Goal: Information Seeking & Learning: Understand process/instructions

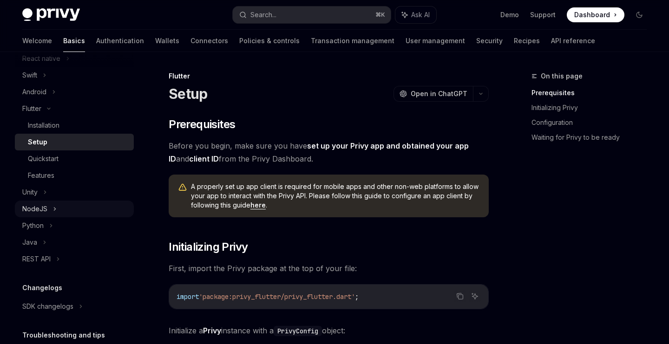
scroll to position [138, 0]
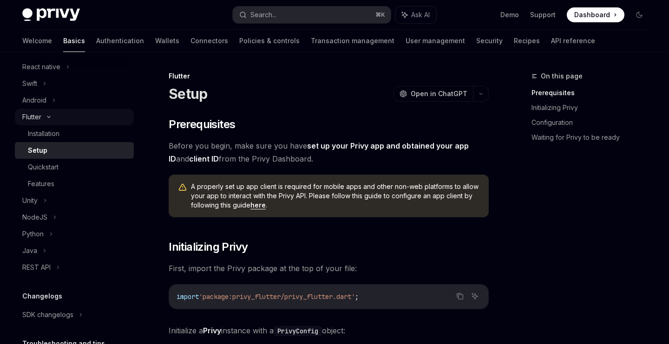
click at [44, 123] on div "Flutter" at bounding box center [74, 117] width 119 height 17
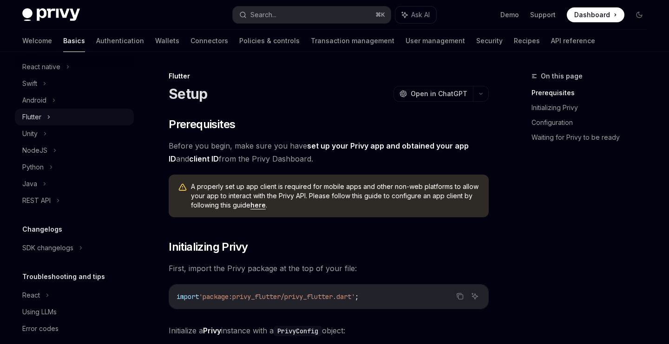
click at [44, 123] on div "Flutter" at bounding box center [74, 117] width 119 height 17
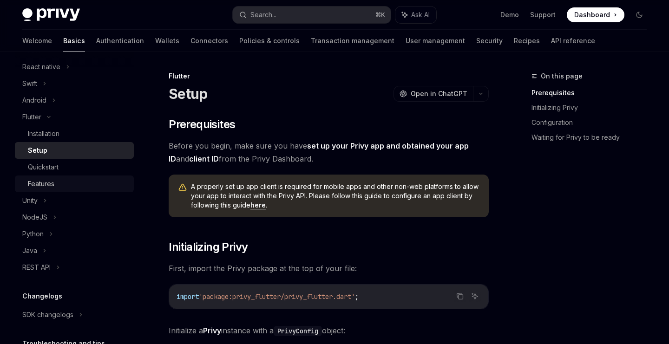
click at [52, 184] on div "Features" at bounding box center [41, 183] width 26 height 11
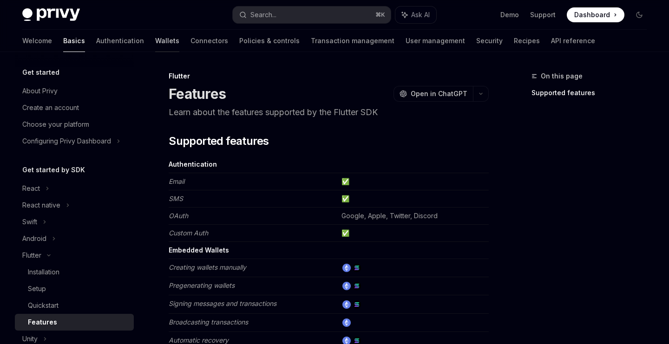
click at [155, 39] on link "Wallets" at bounding box center [167, 41] width 24 height 22
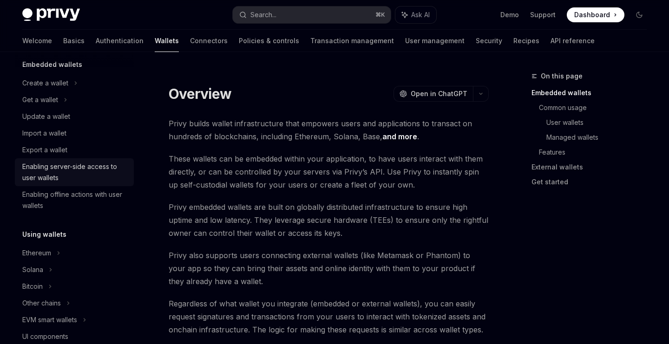
scroll to position [72, 0]
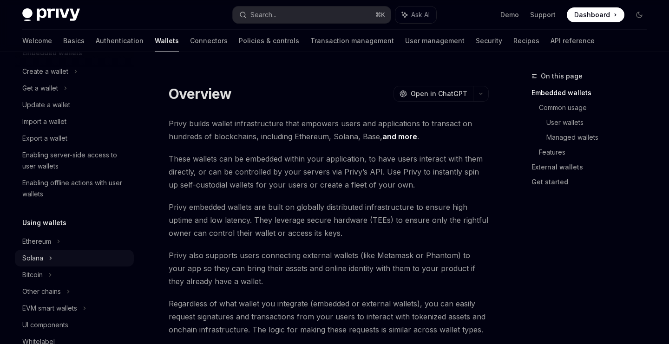
click at [56, 97] on div "Solana" at bounding box center [74, 88] width 119 height 17
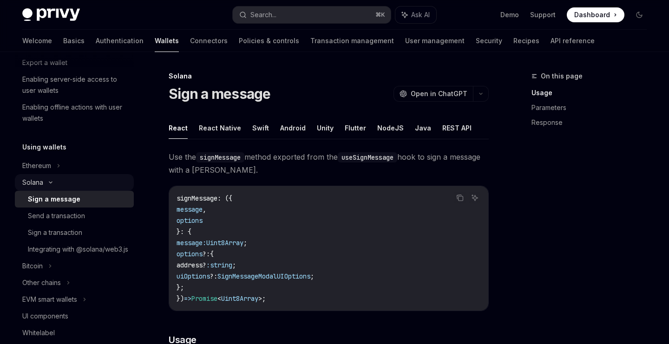
scroll to position [151, 0]
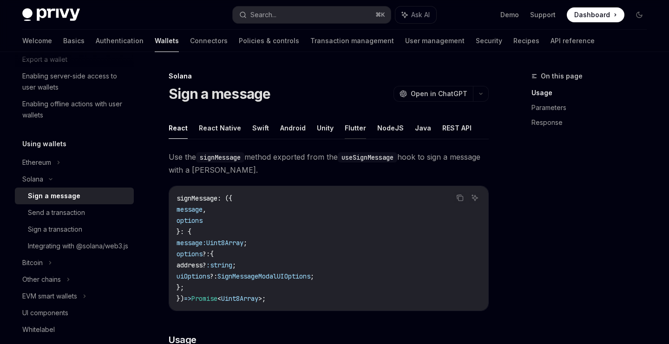
click at [353, 125] on button "Flutter" at bounding box center [355, 128] width 21 height 22
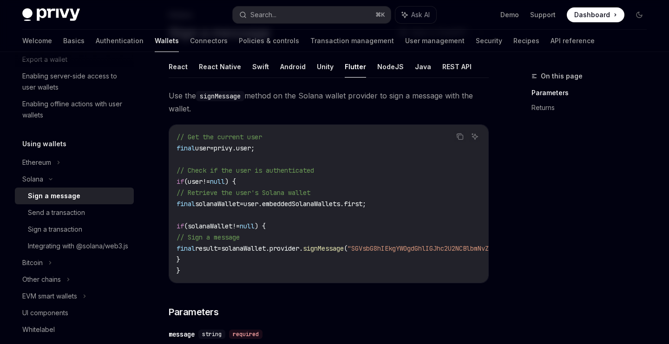
drag, startPoint x: 193, startPoint y: 260, endPoint x: 184, endPoint y: 226, distance: 34.5
click at [184, 226] on code "// Get the current user final user = privy.user; // Check if the user is authen…" at bounding box center [412, 203] width 472 height 145
copy code "if (solanaWallet != null ) { // Sign a message final result = solanaWallet.prov…"
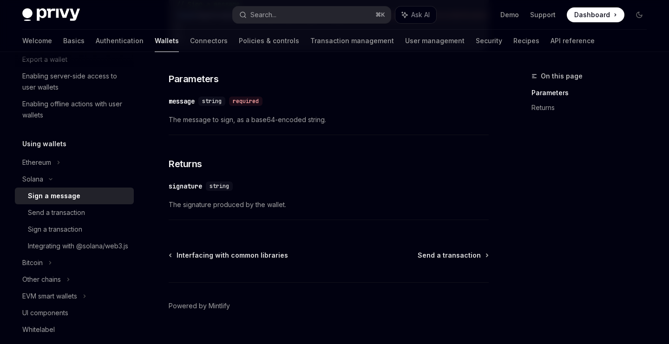
scroll to position [317, 0]
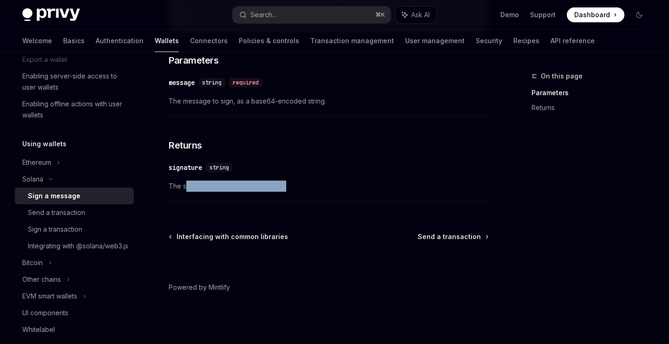
drag, startPoint x: 186, startPoint y: 186, endPoint x: 286, endPoint y: 185, distance: 100.3
click at [286, 185] on span "The signature produced by the wallet." at bounding box center [329, 186] width 320 height 11
click at [459, 235] on span "Send a transaction" at bounding box center [448, 236] width 63 height 9
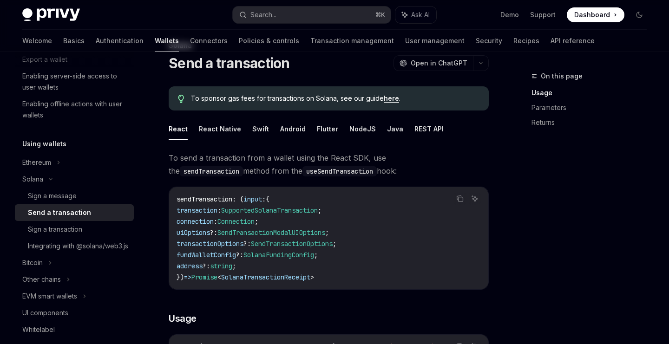
scroll to position [39, 0]
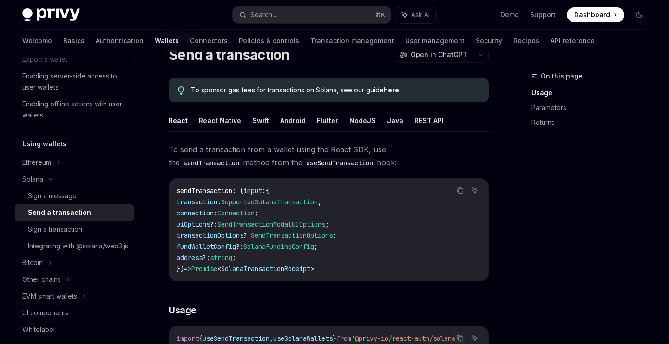
click at [318, 123] on button "Flutter" at bounding box center [327, 121] width 21 height 22
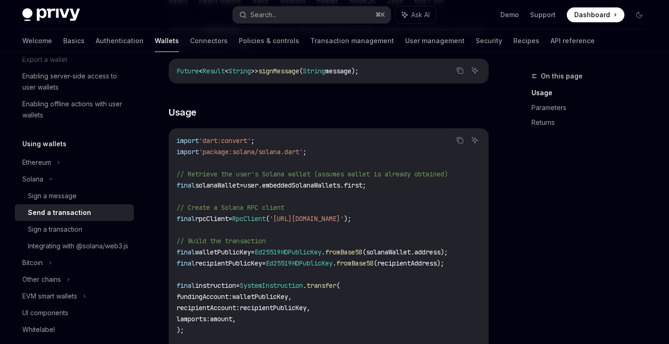
scroll to position [170, 0]
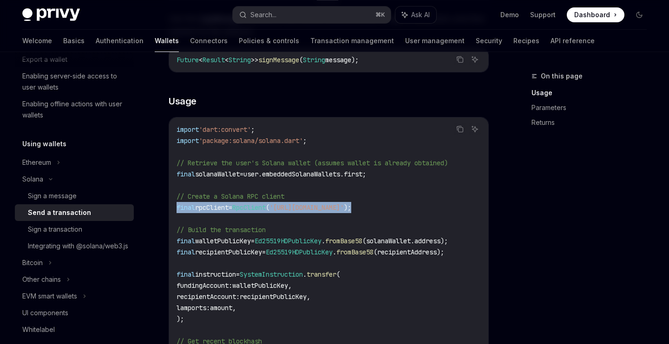
drag, startPoint x: 176, startPoint y: 207, endPoint x: 449, endPoint y: 203, distance: 273.6
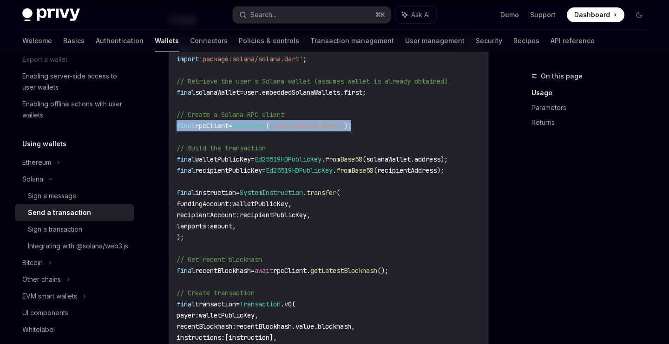
scroll to position [210, 0]
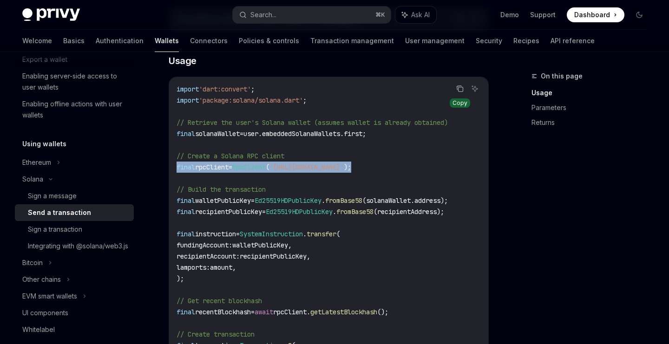
click at [460, 89] on icon "Copy the contents from the code block" at bounding box center [459, 88] width 7 height 7
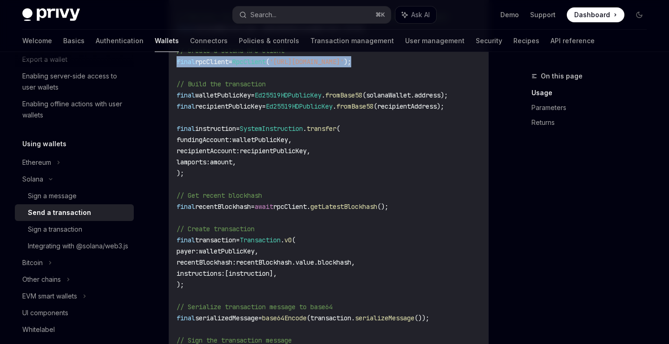
scroll to position [318, 0]
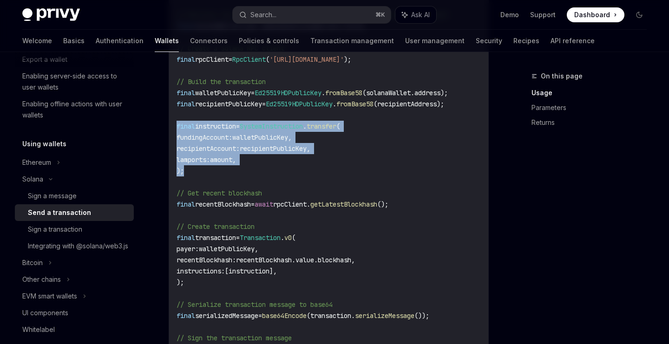
drag, startPoint x: 176, startPoint y: 124, endPoint x: 209, endPoint y: 173, distance: 59.8
click at [209, 173] on div "import 'dart:convert' ; import 'package:solana/solana.dart' ; // Retrieve the u…" at bounding box center [328, 259] width 319 height 581
copy code "final instruction = SystemInstruction . transfer ( fundingAccount : walletPubli…"
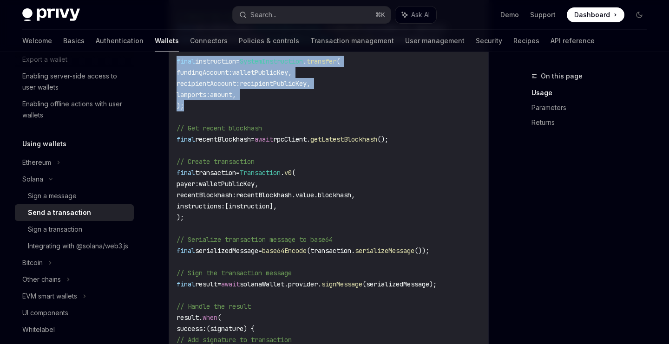
scroll to position [385, 0]
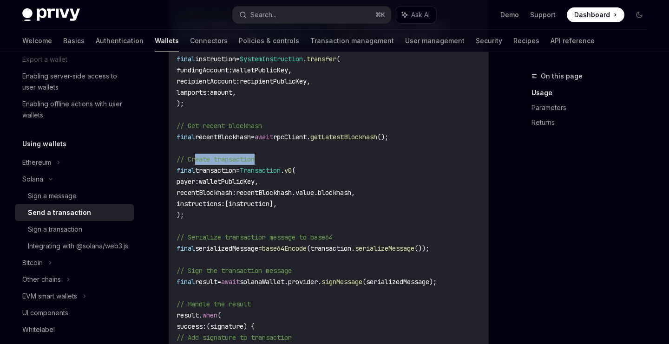
drag, startPoint x: 197, startPoint y: 159, endPoint x: 267, endPoint y: 157, distance: 69.2
click at [267, 157] on code "import 'dart:convert' ; import 'package:solana/solana.dart' ; // Retrieve the u…" at bounding box center [328, 193] width 304 height 568
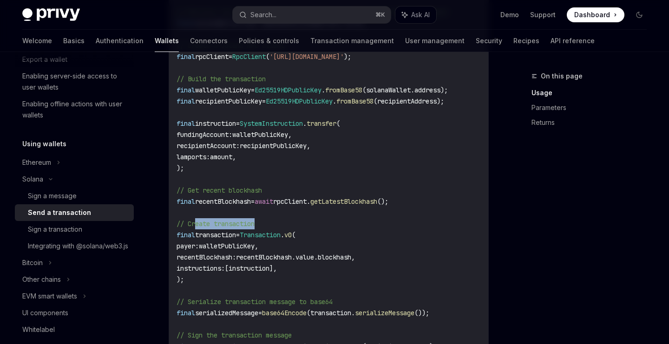
scroll to position [330, 0]
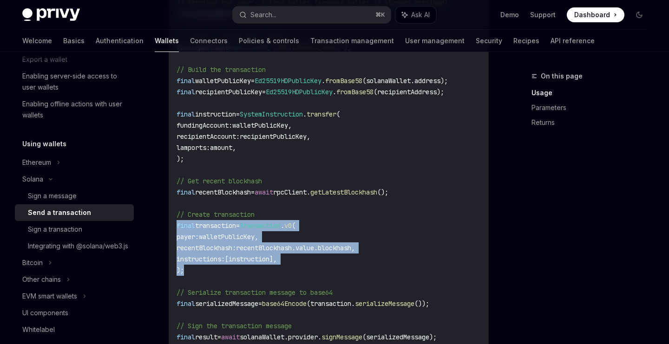
drag, startPoint x: 186, startPoint y: 274, endPoint x: 174, endPoint y: 226, distance: 49.2
click at [174, 226] on div "import 'dart:convert' ; import 'package:solana/solana.dart' ; // Retrieve the u…" at bounding box center [328, 247] width 319 height 581
copy code "final transaction = Transaction . v0 ( payer : walletPublicKey, recentBlockhash…"
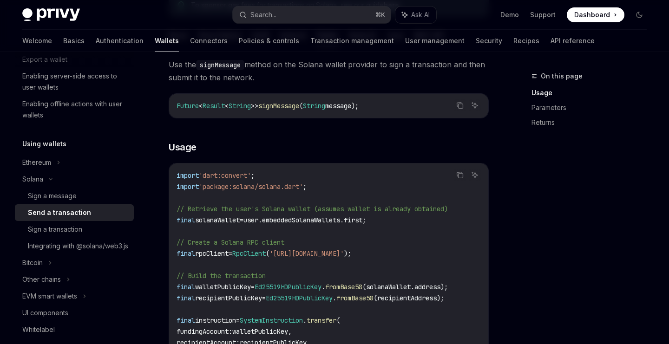
scroll to position [111, 0]
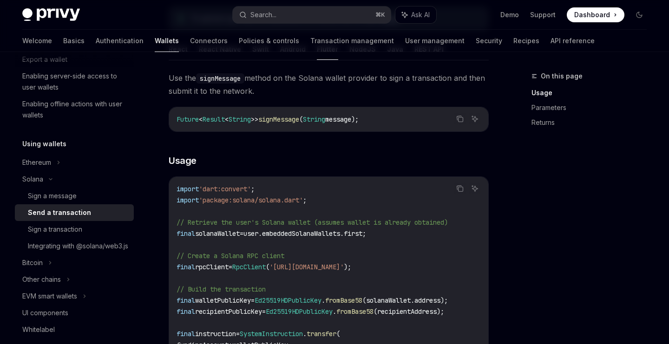
click at [281, 199] on span "'package:solana/solana.dart'" at bounding box center [251, 200] width 104 height 8
copy code "import 'package:solana/solana.dart' ;"
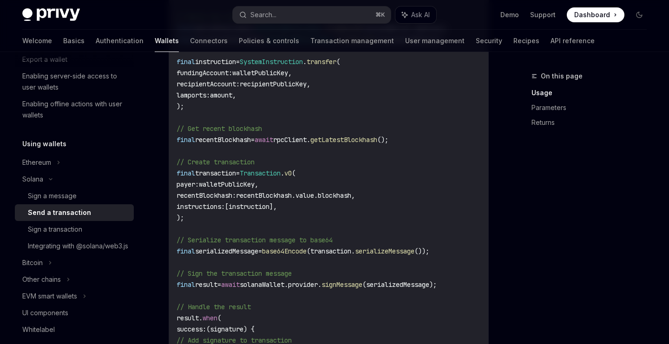
scroll to position [392, 0]
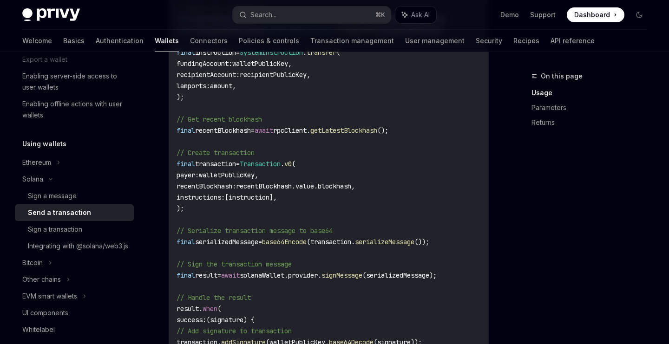
click at [295, 167] on span "(" at bounding box center [294, 164] width 4 height 8
drag, startPoint x: 300, startPoint y: 166, endPoint x: 316, endPoint y: 165, distance: 16.3
click at [316, 165] on code "import 'dart:convert' ; import 'package:solana/solana.dart' ; // Retrieve the u…" at bounding box center [328, 186] width 304 height 568
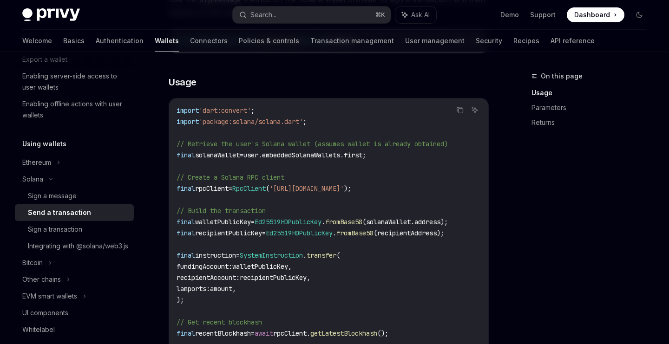
scroll to position [0, 0]
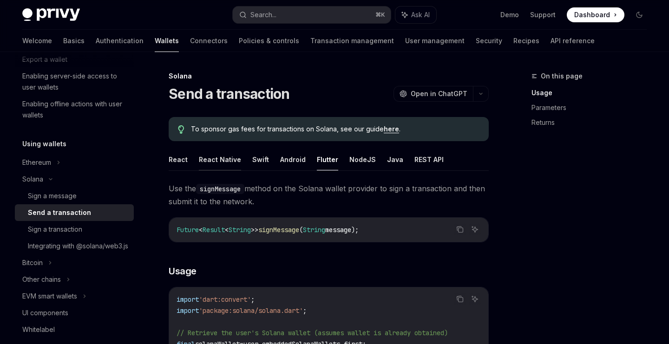
click at [202, 157] on button "React Native" at bounding box center [220, 160] width 42 height 22
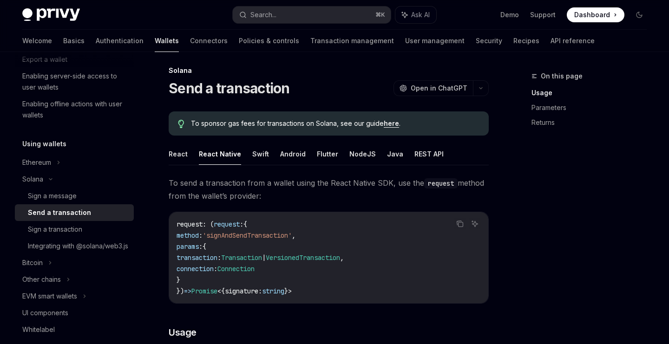
scroll to position [2, 0]
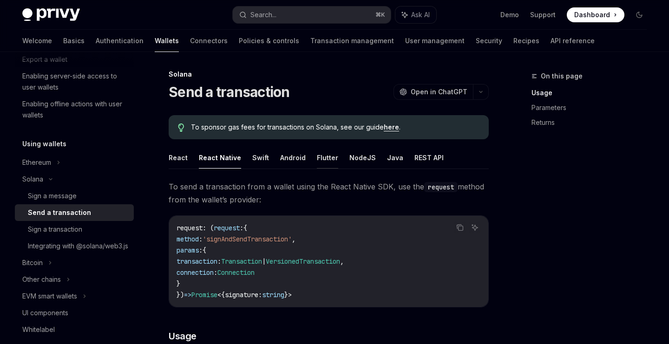
click at [323, 154] on button "Flutter" at bounding box center [327, 158] width 21 height 22
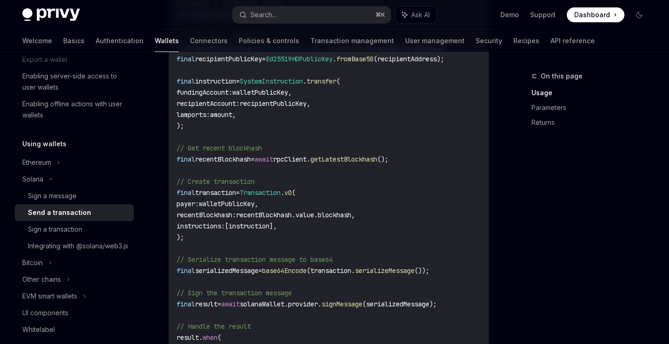
scroll to position [383, 0]
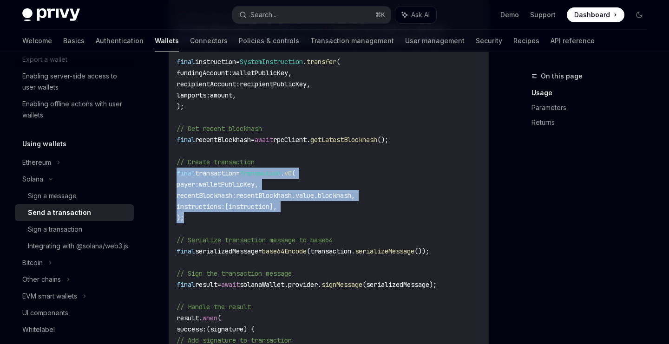
drag, startPoint x: 171, startPoint y: 169, endPoint x: 222, endPoint y: 221, distance: 72.9
click at [222, 221] on div "import 'dart:convert' ; import 'package:solana/solana.dart' ; // Retrieve the u…" at bounding box center [328, 195] width 319 height 581
click at [292, 175] on span "v0" at bounding box center [287, 173] width 7 height 8
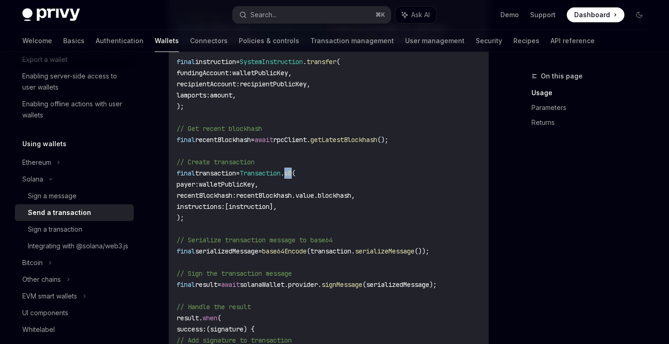
drag, startPoint x: 301, startPoint y: 175, endPoint x: 308, endPoint y: 175, distance: 7.0
click at [292, 175] on span "v0" at bounding box center [287, 173] width 7 height 8
click at [292, 173] on span "v0" at bounding box center [287, 173] width 7 height 8
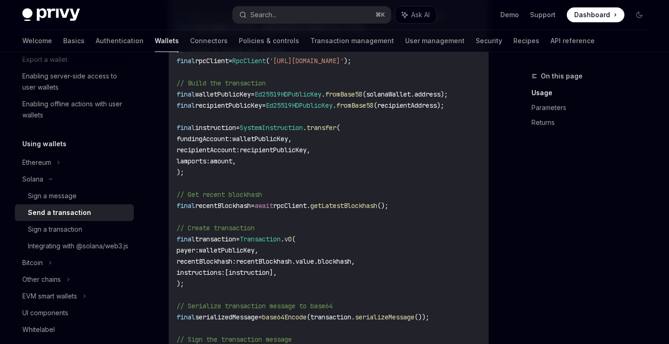
scroll to position [297, 0]
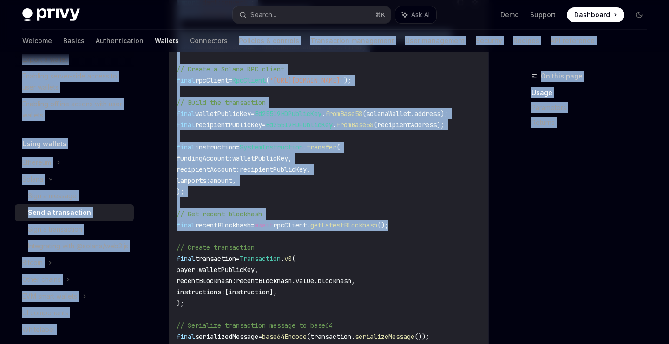
drag, startPoint x: 418, startPoint y: 228, endPoint x: 190, endPoint y: 42, distance: 295.1
click at [190, 42] on div "Privy Docs home page Search... ⌘ K Ask AI Demo Support Dashboard Dashboard Sear…" at bounding box center [334, 294] width 669 height 1182
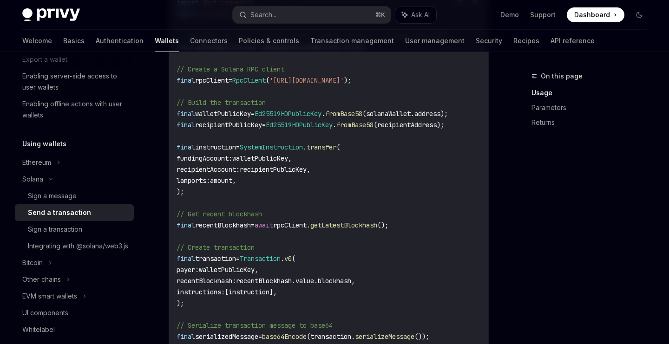
click at [263, 166] on span "recipientPublicKey," at bounding box center [275, 169] width 71 height 8
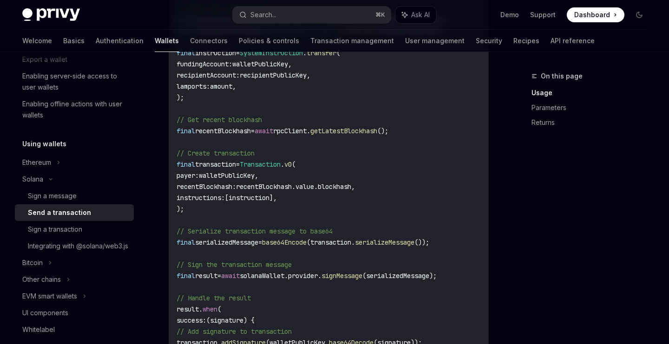
scroll to position [402, 0]
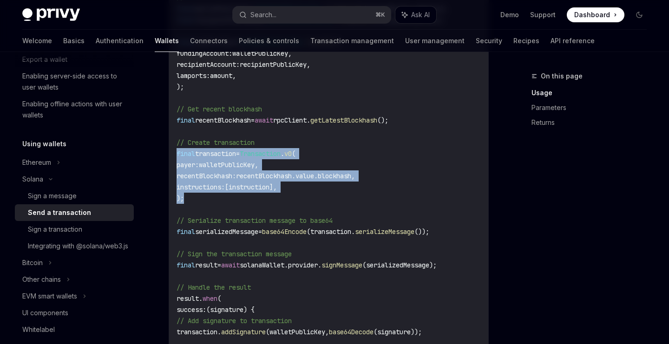
drag, startPoint x: 175, startPoint y: 150, endPoint x: 197, endPoint y: 195, distance: 49.4
click at [197, 195] on div "import 'dart:convert' ; import 'package:solana/solana.dart' ; // Retrieve the u…" at bounding box center [328, 175] width 319 height 581
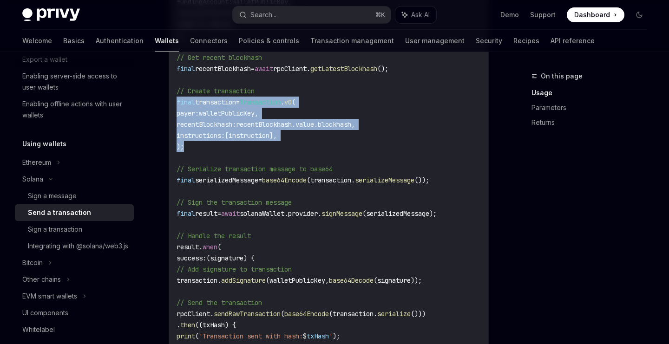
scroll to position [451, 0]
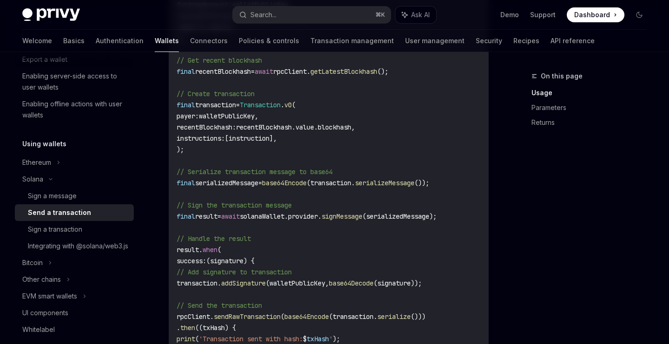
click at [258, 119] on span "walletPublicKey," at bounding box center [228, 116] width 59 height 8
drag, startPoint x: 301, startPoint y: 105, endPoint x: 308, endPoint y: 105, distance: 7.4
click at [292, 105] on span "v0" at bounding box center [287, 105] width 7 height 8
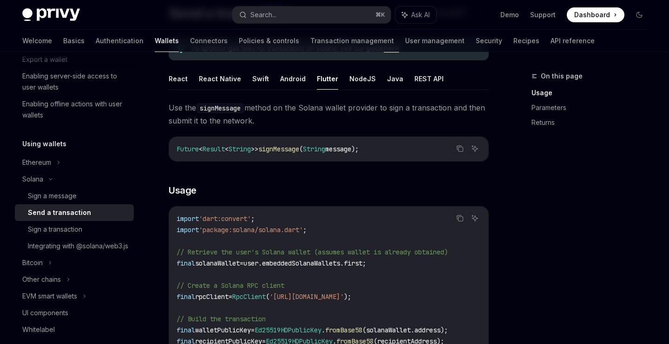
scroll to position [79, 0]
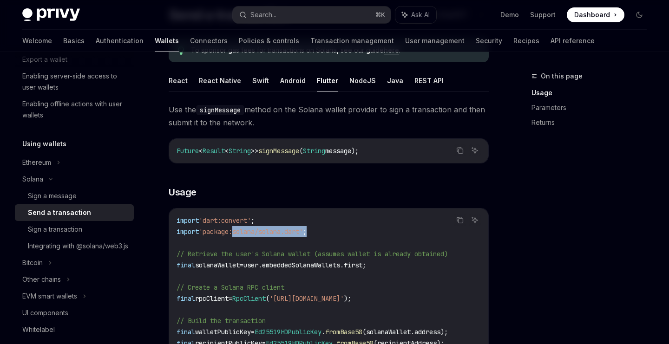
drag, startPoint x: 235, startPoint y: 231, endPoint x: 321, endPoint y: 232, distance: 86.8
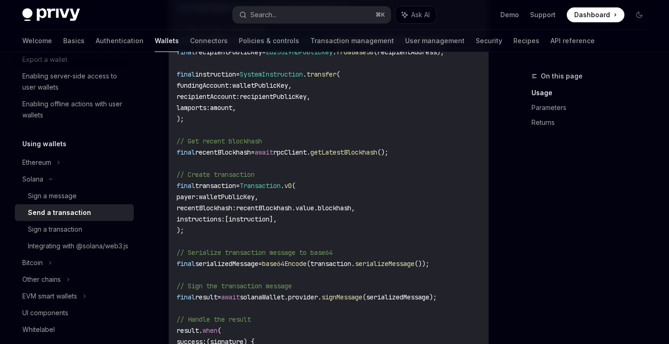
scroll to position [372, 0]
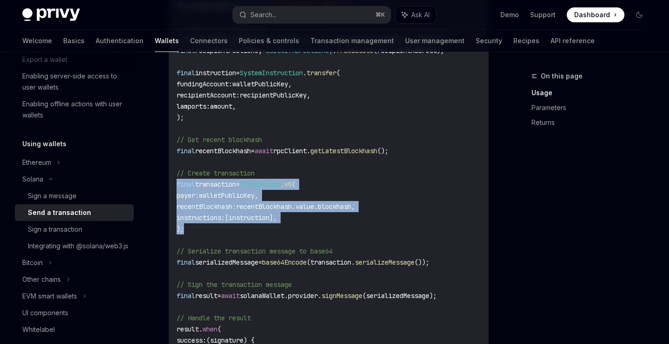
drag, startPoint x: 189, startPoint y: 229, endPoint x: 176, endPoint y: 179, distance: 51.4
click at [176, 179] on div "import 'dart:convert' ; import 'package:solana/solana.dart' ; // Retrieve the u…" at bounding box center [328, 206] width 319 height 581
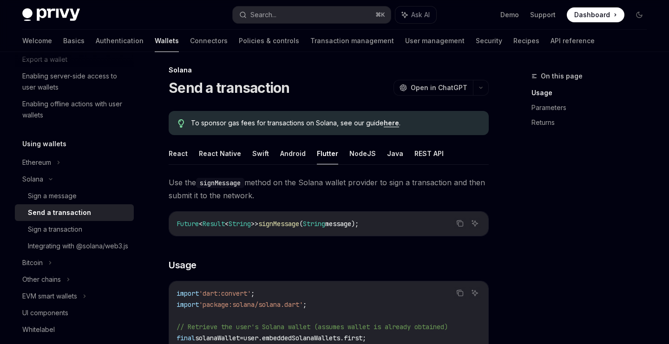
scroll to position [0, 0]
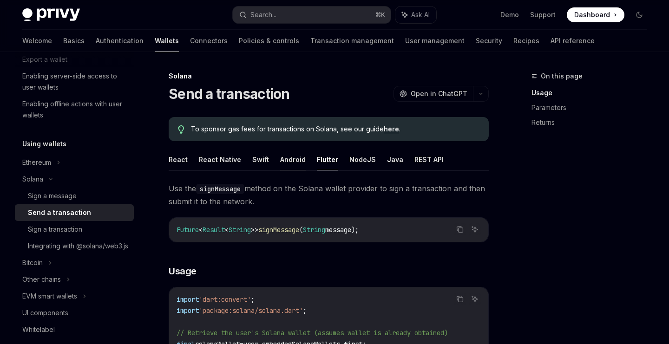
click at [280, 159] on button "Android" at bounding box center [293, 160] width 26 height 22
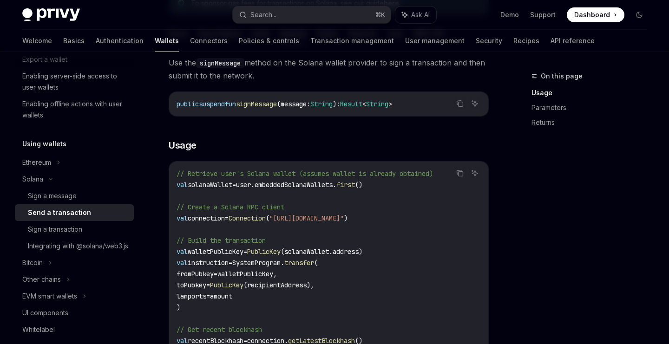
scroll to position [59, 0]
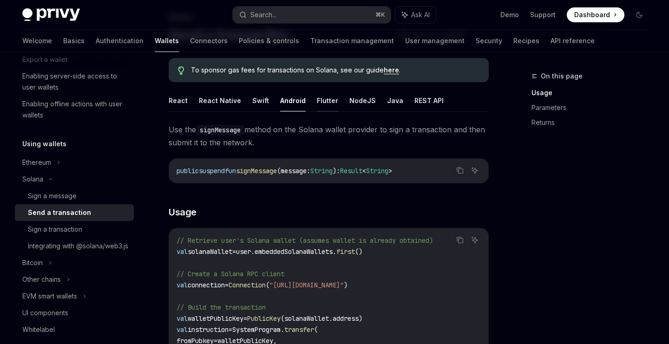
click at [328, 104] on button "Flutter" at bounding box center [327, 101] width 21 height 22
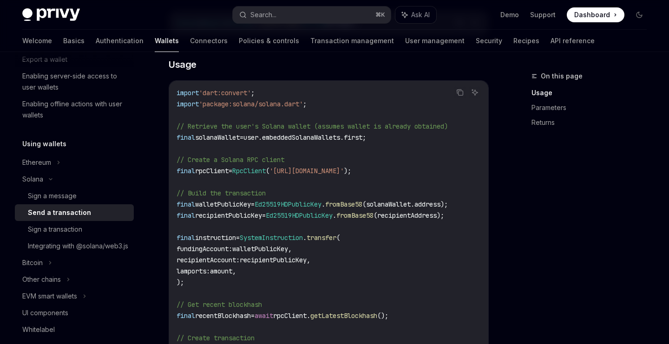
scroll to position [204, 0]
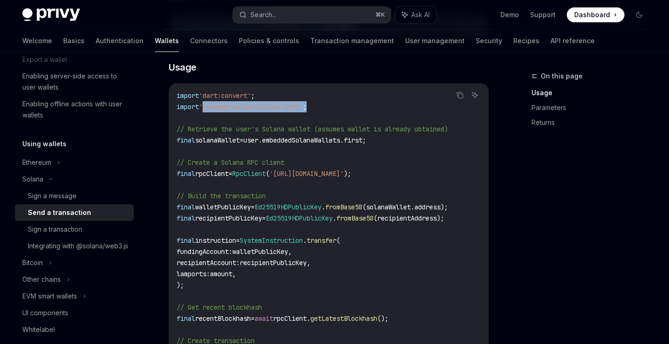
drag, startPoint x: 202, startPoint y: 104, endPoint x: 322, endPoint y: 104, distance: 119.3
click at [269, 107] on span "'package:solana/solana.dart'" at bounding box center [251, 107] width 104 height 8
drag, startPoint x: 268, startPoint y: 105, endPoint x: 308, endPoint y: 107, distance: 40.0
click at [303, 107] on span "'package:solana/solana.dart'" at bounding box center [251, 107] width 104 height 8
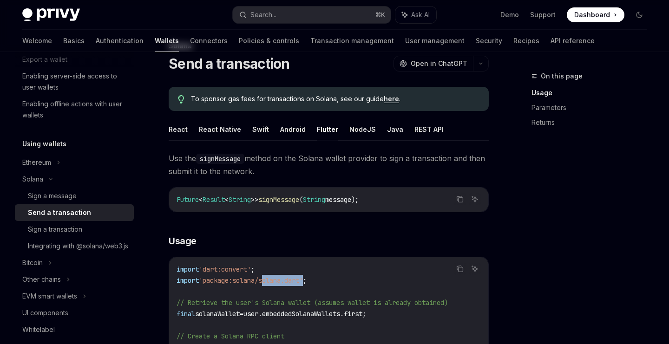
scroll to position [16, 0]
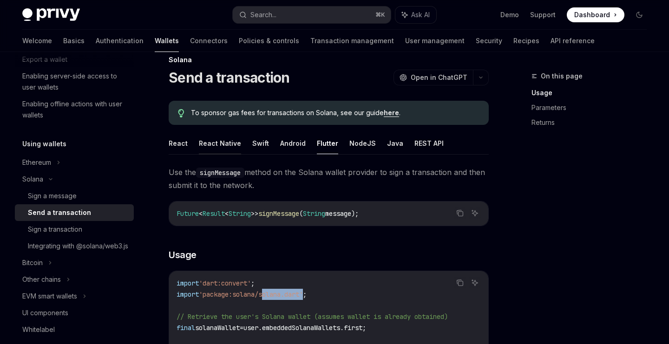
click at [228, 140] on button "React Native" at bounding box center [220, 143] width 42 height 22
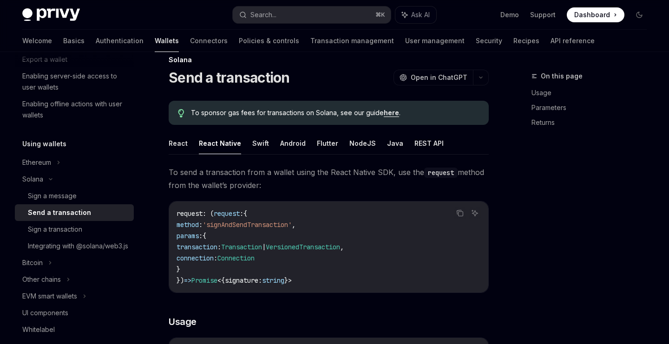
type textarea "*"
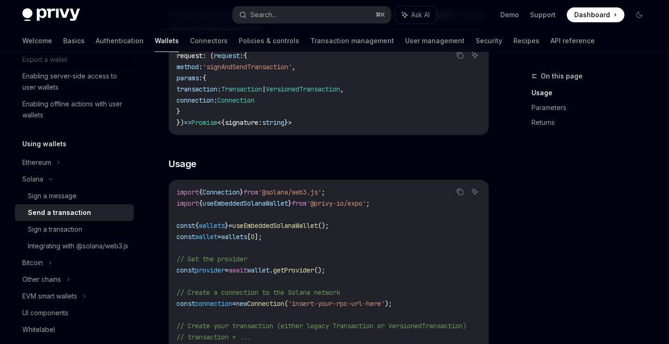
scroll to position [181, 0]
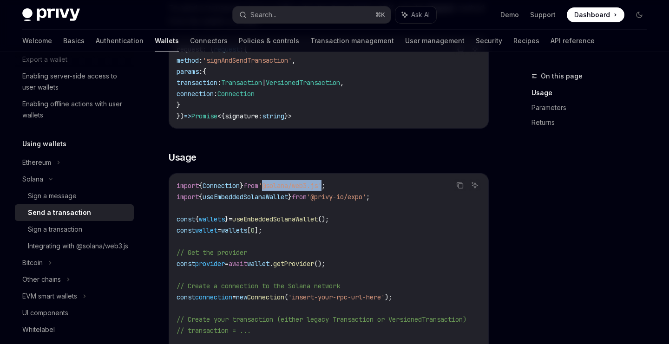
drag, startPoint x: 275, startPoint y: 189, endPoint x: 336, endPoint y: 189, distance: 60.8
click at [321, 189] on span "'@solana/web3.js'" at bounding box center [289, 186] width 63 height 8
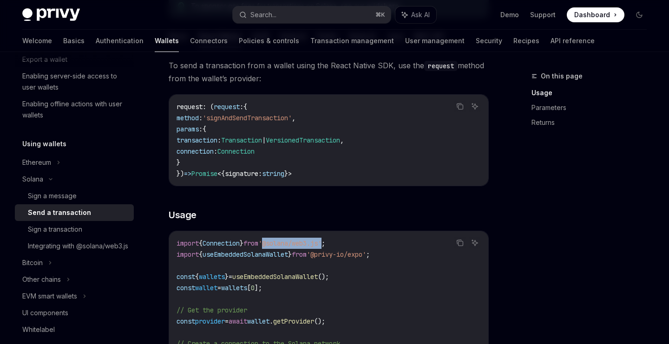
scroll to position [122, 0]
